Goal: Information Seeking & Learning: Learn about a topic

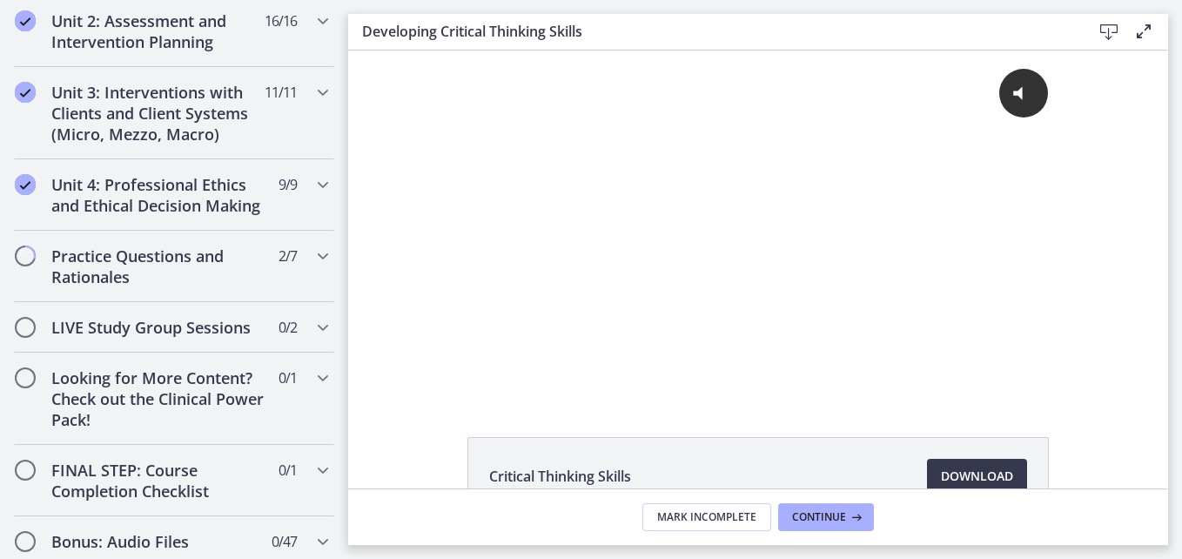
scroll to position [1339, 0]
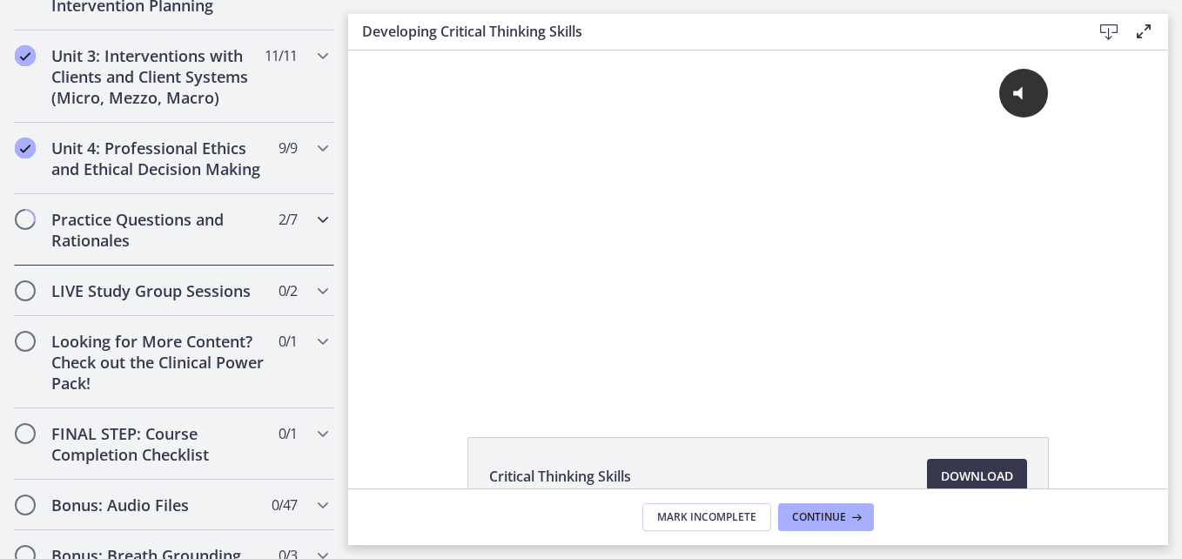
click at [106, 251] on h2 "Practice Questions and Rationales" at bounding box center [157, 230] width 212 height 42
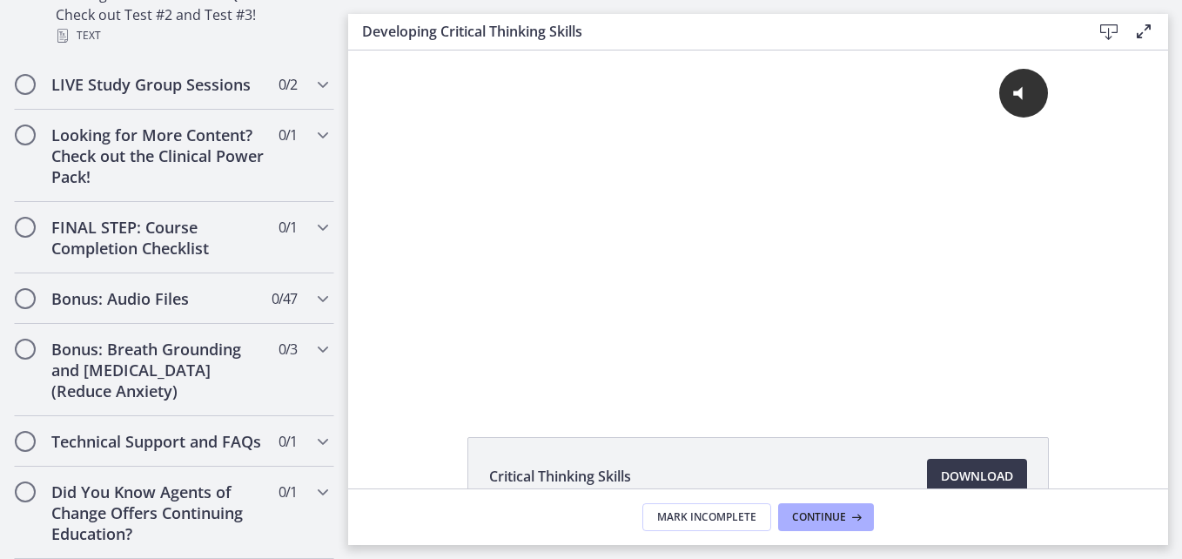
scroll to position [649, 0]
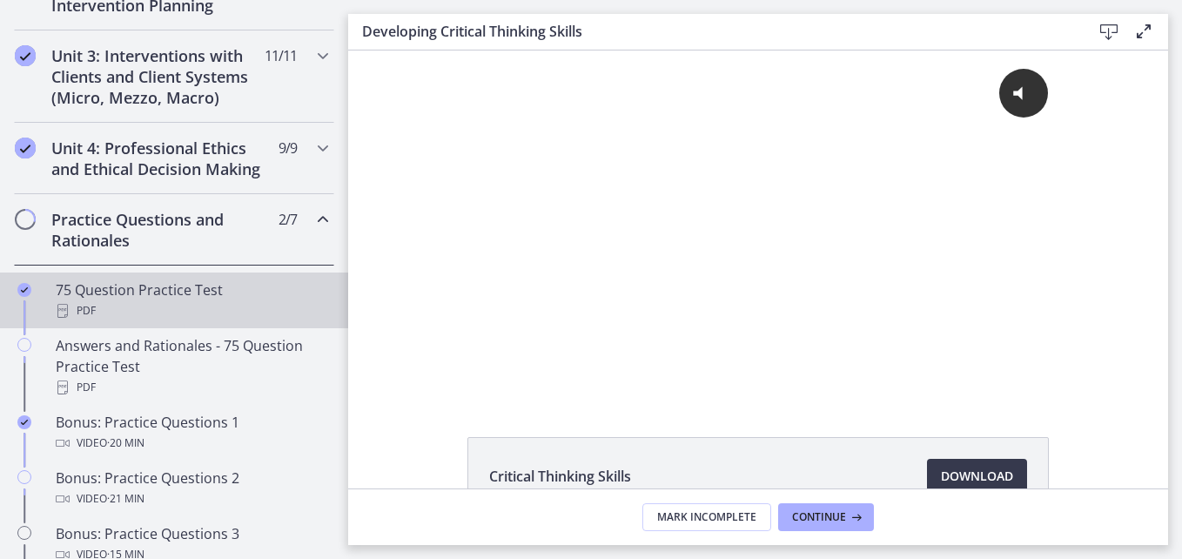
click at [172, 321] on div "PDF" at bounding box center [192, 310] width 272 height 21
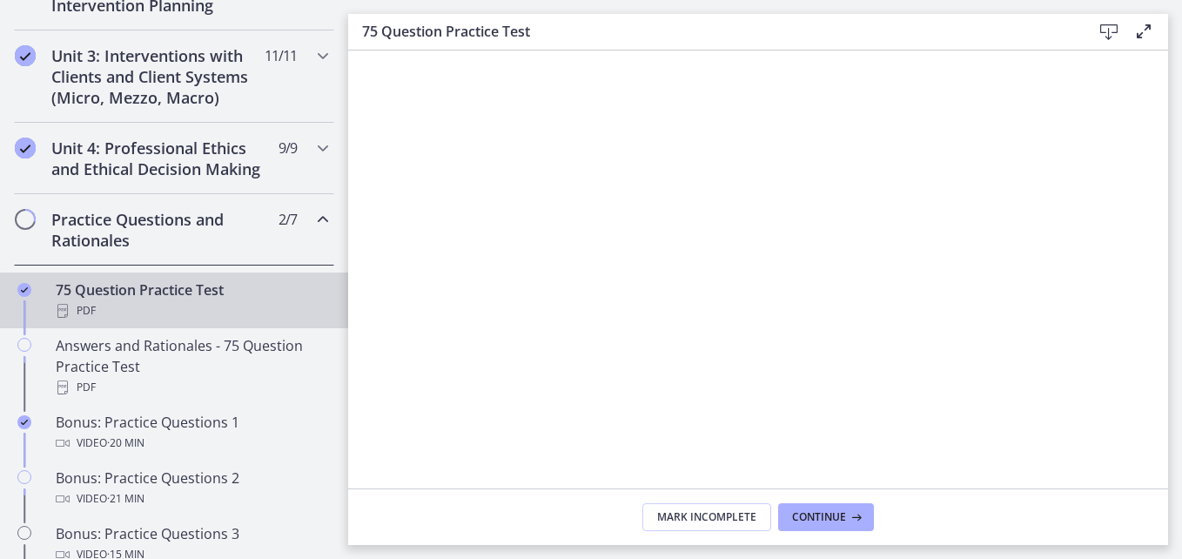
click at [1181, 89] on html "Skip to main content Go to Dashboard Go to Dashboard Go to Dashboard Agents of …" at bounding box center [591, 279] width 1182 height 559
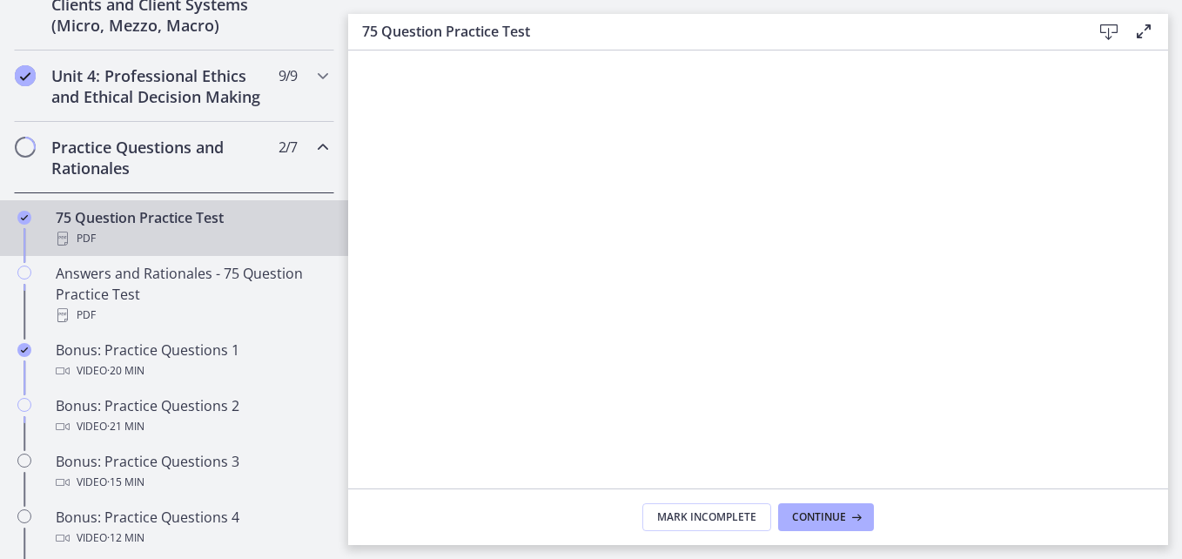
scroll to position [774, 0]
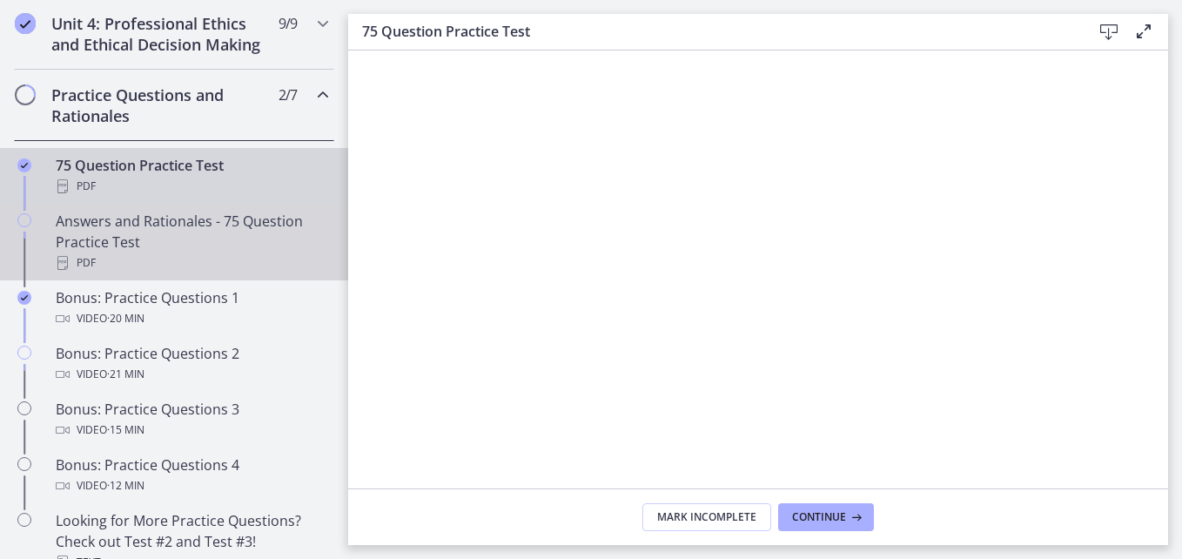
click at [175, 272] on div "Answers and Rationales - 75 Question Practice Test PDF" at bounding box center [192, 242] width 272 height 63
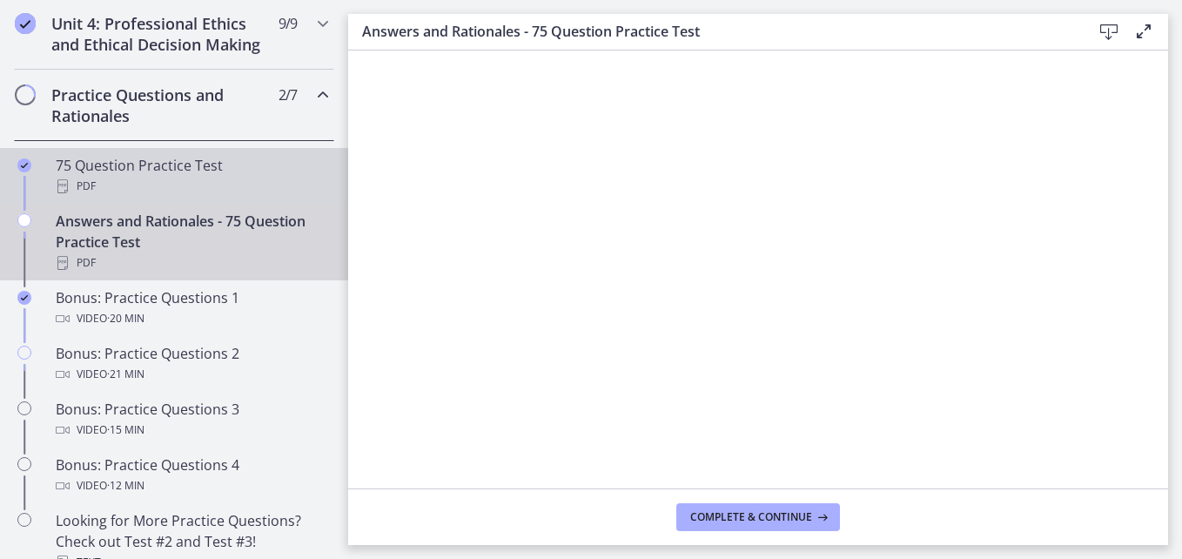
click at [212, 197] on div "PDF" at bounding box center [192, 186] width 272 height 21
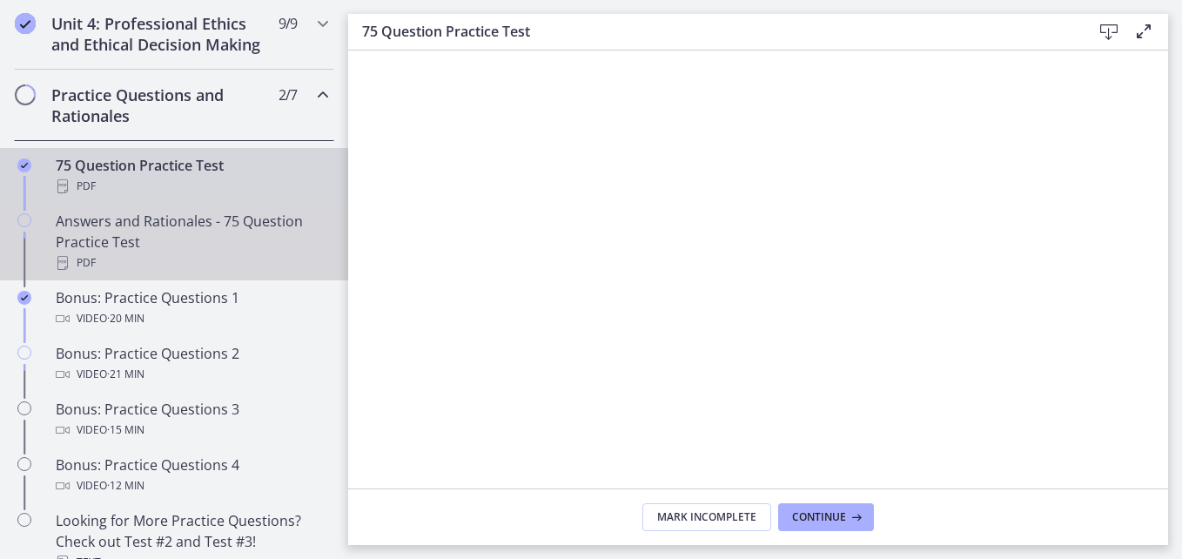
click at [215, 273] on div "PDF" at bounding box center [192, 262] width 272 height 21
